Goal: Check status: Check status

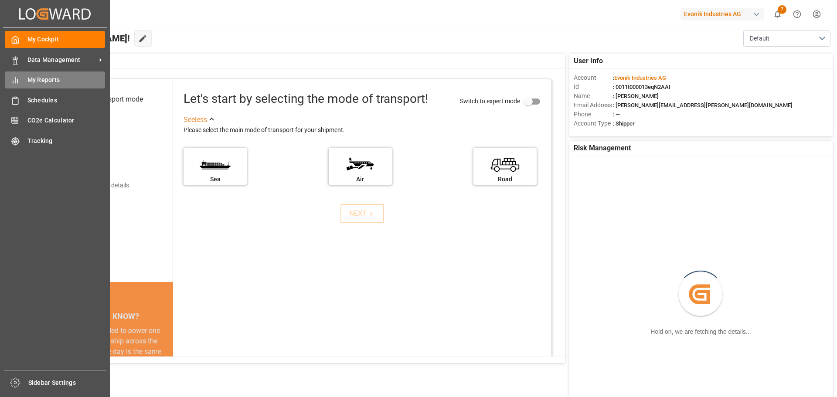
click at [39, 79] on span "My Reports" at bounding box center [66, 79] width 78 height 9
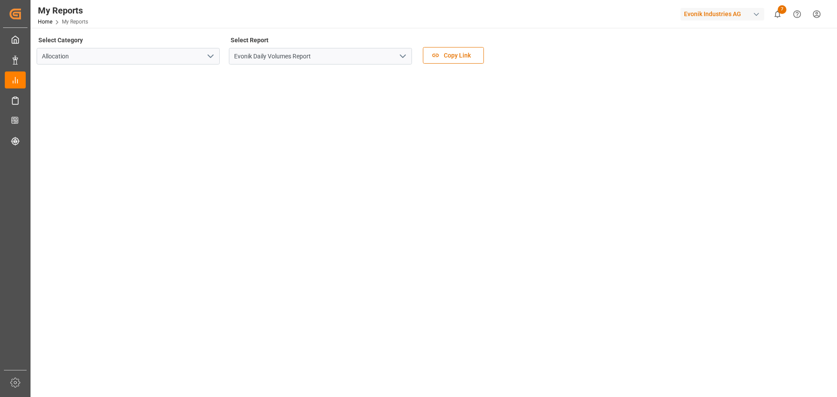
click at [405, 58] on icon "open menu" at bounding box center [402, 56] width 10 height 10
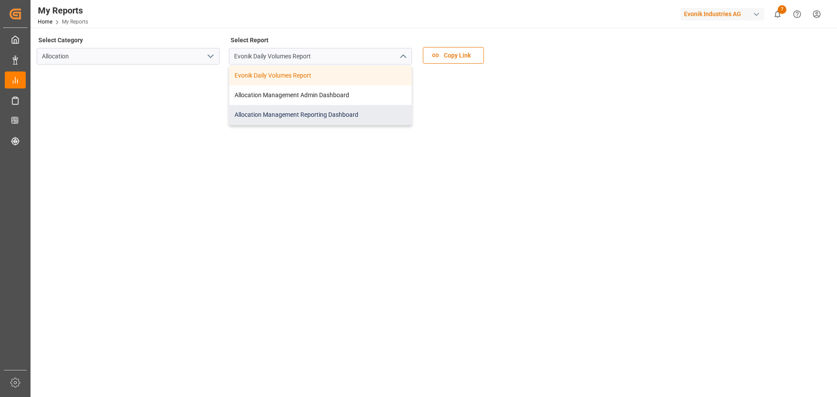
click at [289, 114] on div "Allocation Management Reporting Dashboard" at bounding box center [320, 115] width 182 height 20
